Goal: Transaction & Acquisition: Purchase product/service

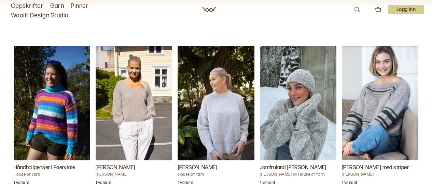
scroll to position [695, 0]
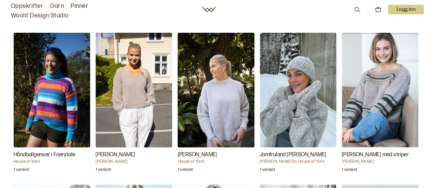
click at [143, 66] on img "Amanda genser" at bounding box center [134, 90] width 76 height 115
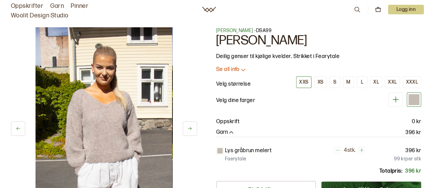
click at [188, 126] on icon at bounding box center [189, 128] width 5 height 5
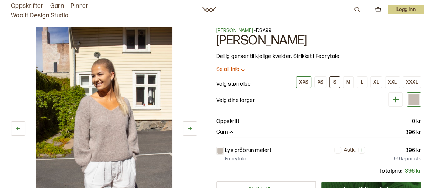
click at [334, 80] on div "S" at bounding box center [334, 82] width 3 height 6
click at [124, 129] on img at bounding box center [104, 129] width 137 height 205
click at [191, 129] on icon at bounding box center [190, 128] width 4 height 3
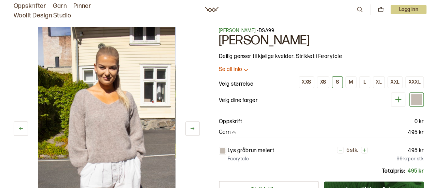
scroll to position [59, 0]
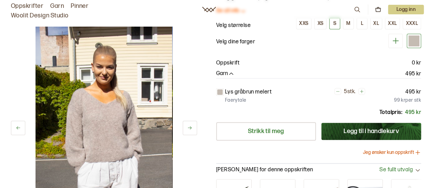
click at [395, 151] on button "Jeg ønsker kun oppskrift" at bounding box center [392, 152] width 58 height 7
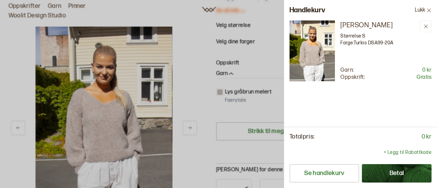
click at [406, 174] on button "Betal" at bounding box center [397, 173] width 70 height 18
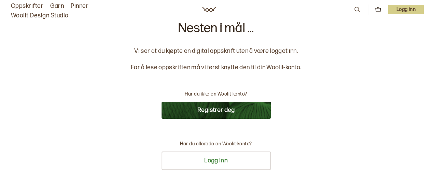
click at [217, 110] on button "Registrer deg" at bounding box center [215, 110] width 109 height 17
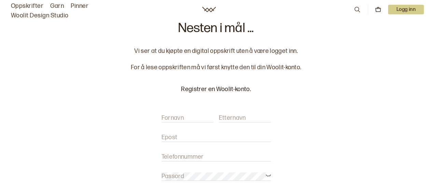
scroll to position [101, 0]
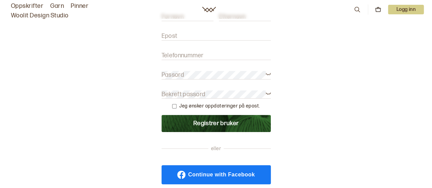
click at [188, 36] on input "Epost" at bounding box center [215, 36] width 109 height 9
type input "[PERSON_NAME][EMAIL_ADDRESS][DOMAIN_NAME]"
type input "[PERSON_NAME]"
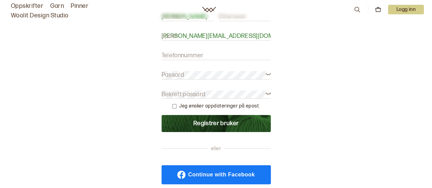
type input "Åsheim"
type input "91752913"
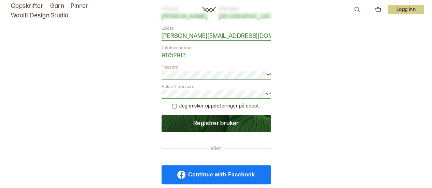
click at [225, 124] on button "Registrer bruker" at bounding box center [215, 123] width 109 height 17
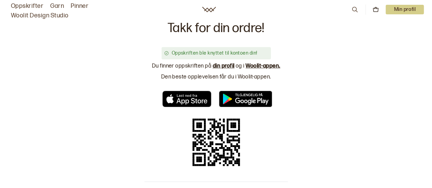
click at [219, 66] on link "din profil" at bounding box center [224, 66] width 22 height 6
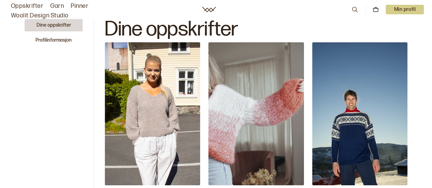
click at [57, 24] on button "Dine oppskrifter" at bounding box center [54, 25] width 58 height 12
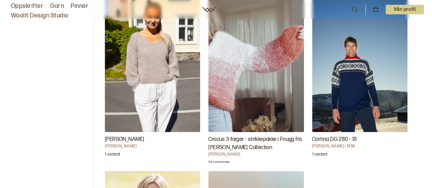
scroll to position [51, 0]
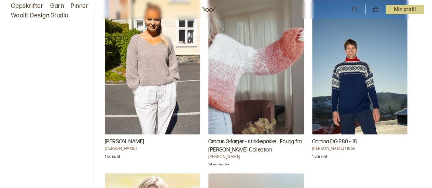
click at [165, 65] on img "Amanda genser" at bounding box center [152, 62] width 95 height 143
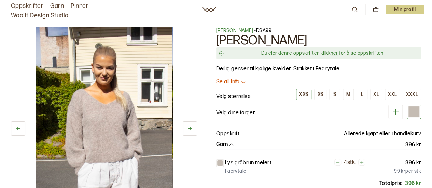
click at [335, 54] on link "her" at bounding box center [334, 53] width 7 height 6
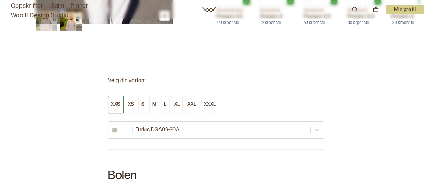
scroll to position [324, 0]
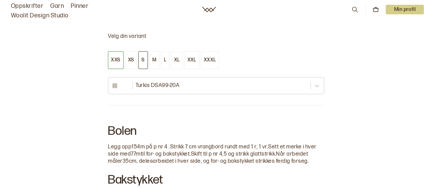
click at [139, 62] on button "S" at bounding box center [142, 60] width 9 height 18
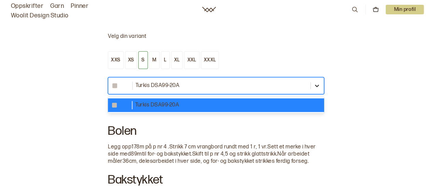
click at [315, 86] on icon at bounding box center [316, 85] width 7 height 7
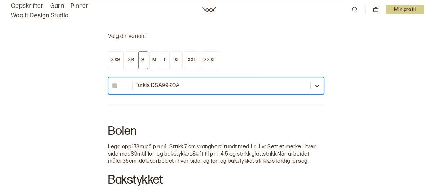
click at [315, 86] on icon at bounding box center [316, 85] width 7 height 7
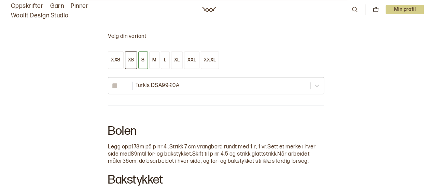
click at [129, 58] on div "XS" at bounding box center [131, 60] width 6 height 6
click at [140, 58] on button "S" at bounding box center [142, 60] width 9 height 18
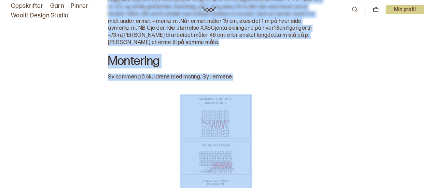
scroll to position [837, 0]
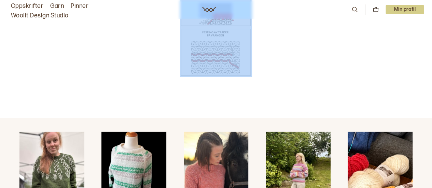
drag, startPoint x: 101, startPoint y: 42, endPoint x: 270, endPoint y: 66, distance: 170.8
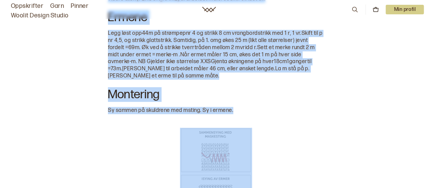
scroll to position [606, 0]
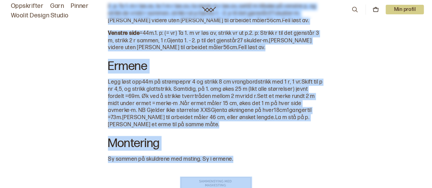
click at [263, 85] on div "Bolen Legg opp 178 m på p nr 4 . Strikk 7 cm vrangbord rundt med 1 r, 1 vr. Set…" at bounding box center [216, 75] width 216 height 482
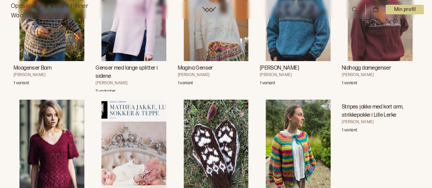
scroll to position [0, 0]
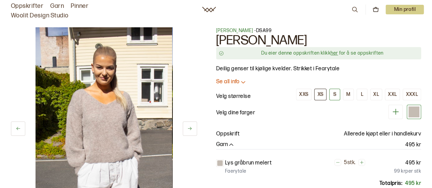
click at [323, 94] on div "XS" at bounding box center [320, 95] width 6 height 6
click at [335, 92] on div "S" at bounding box center [334, 95] width 3 height 6
click at [403, 6] on p "Min profil" at bounding box center [404, 10] width 38 height 10
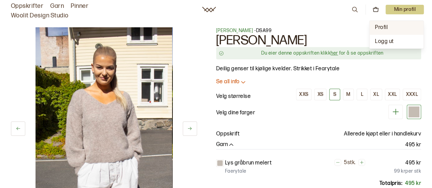
click at [382, 27] on span "Profil" at bounding box center [381, 27] width 13 height 6
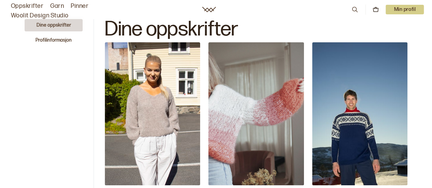
click at [249, 115] on img "Crocus 3-farger - strikkepakke i Fnugg fra Camilla Pihl Collection" at bounding box center [255, 113] width 95 height 143
